Goal: Information Seeking & Learning: Stay updated

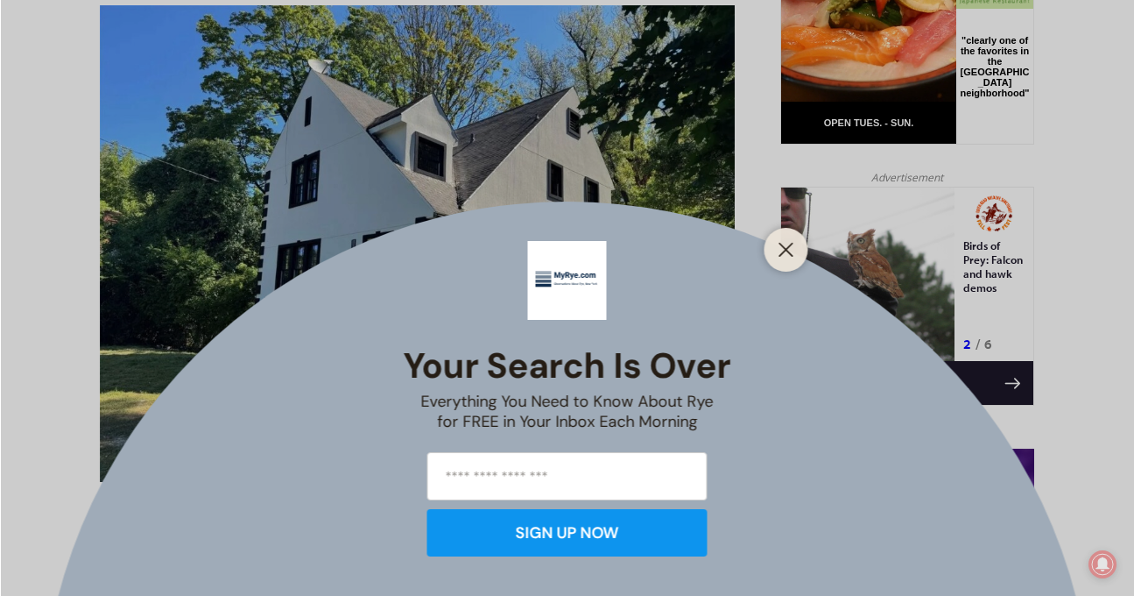
scroll to position [981, 0]
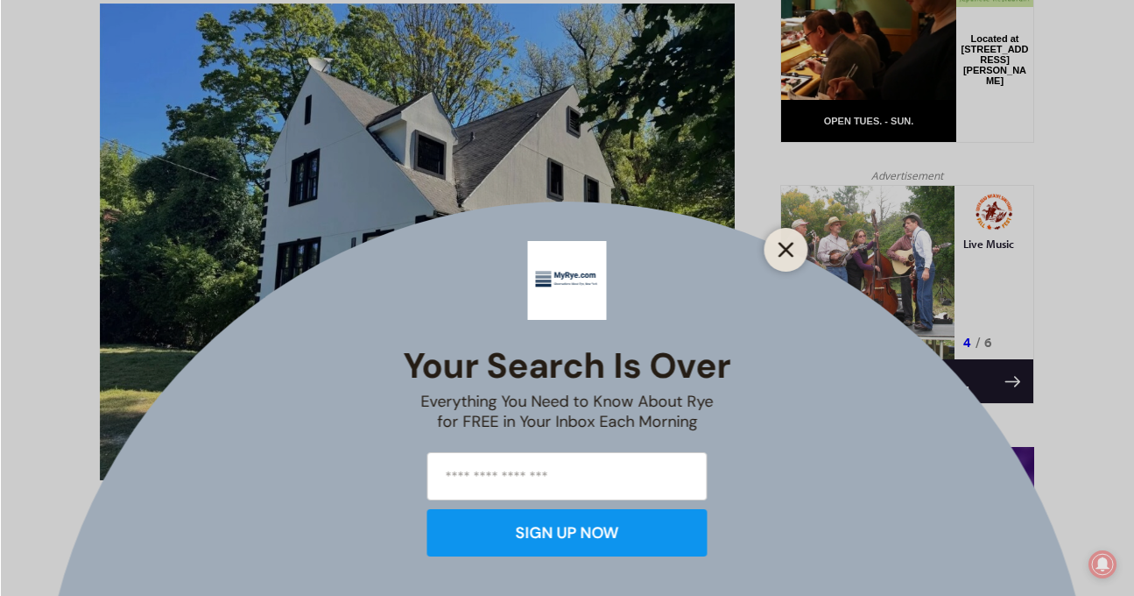
click at [790, 250] on icon "Close" at bounding box center [787, 250] width 16 height 16
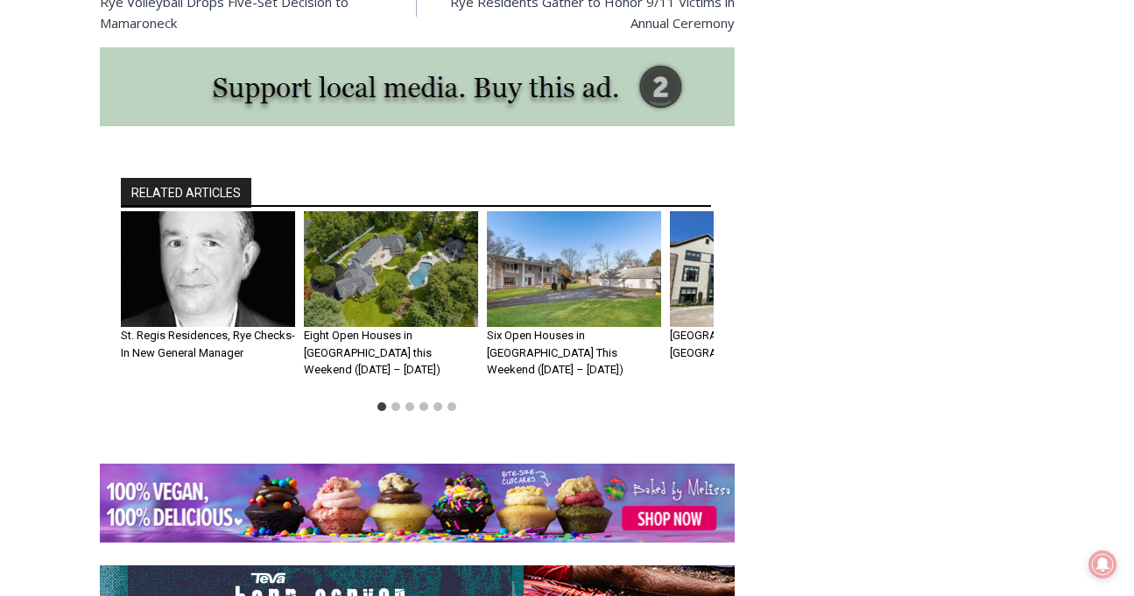
scroll to position [3778, 0]
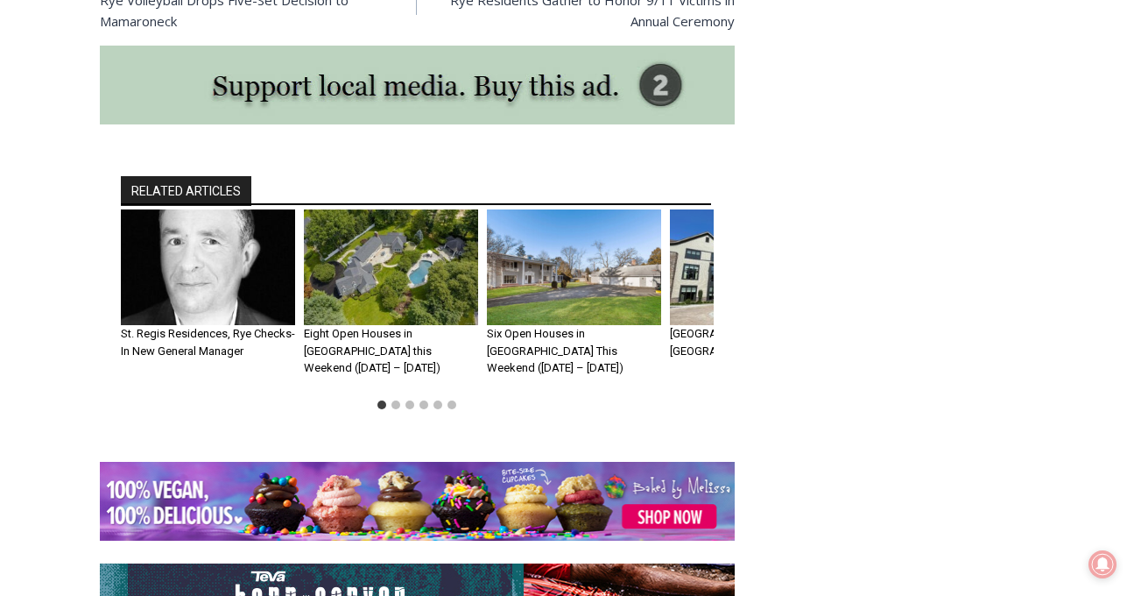
click at [695, 269] on img "4 of 6" at bounding box center [757, 267] width 174 height 116
click at [693, 234] on img "4 of 6" at bounding box center [757, 267] width 174 height 116
